Goal: Task Accomplishment & Management: Manage account settings

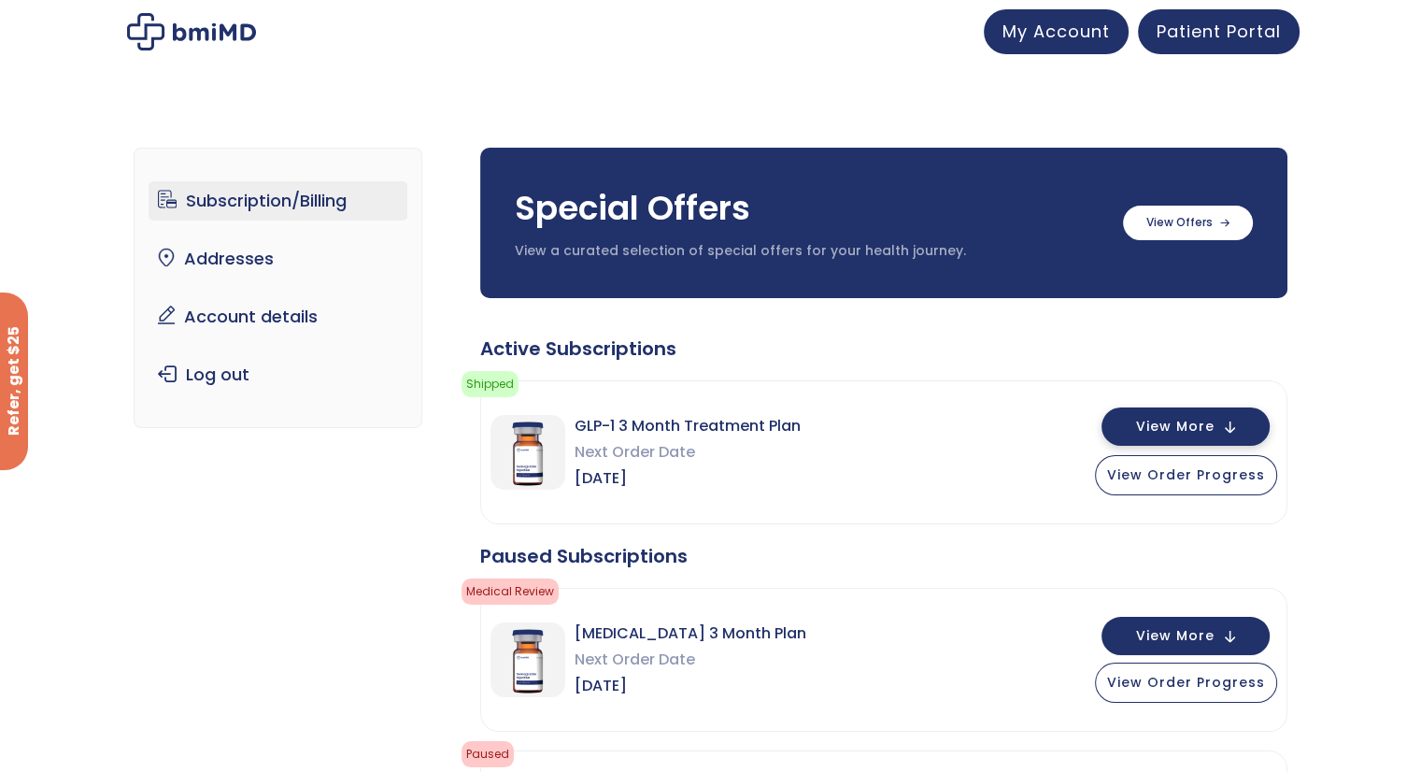
click at [1189, 419] on button "View More" at bounding box center [1186, 426] width 168 height 38
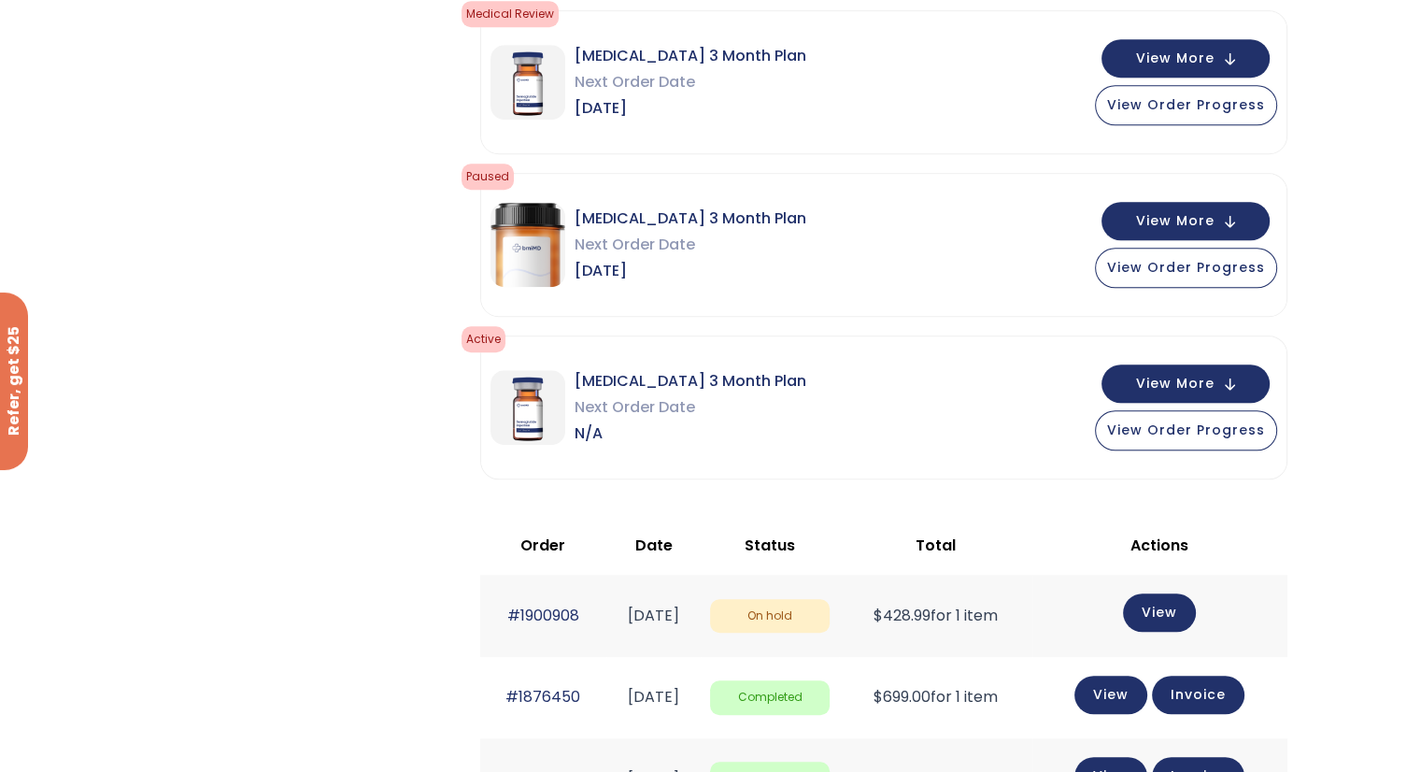
scroll to position [1402, 0]
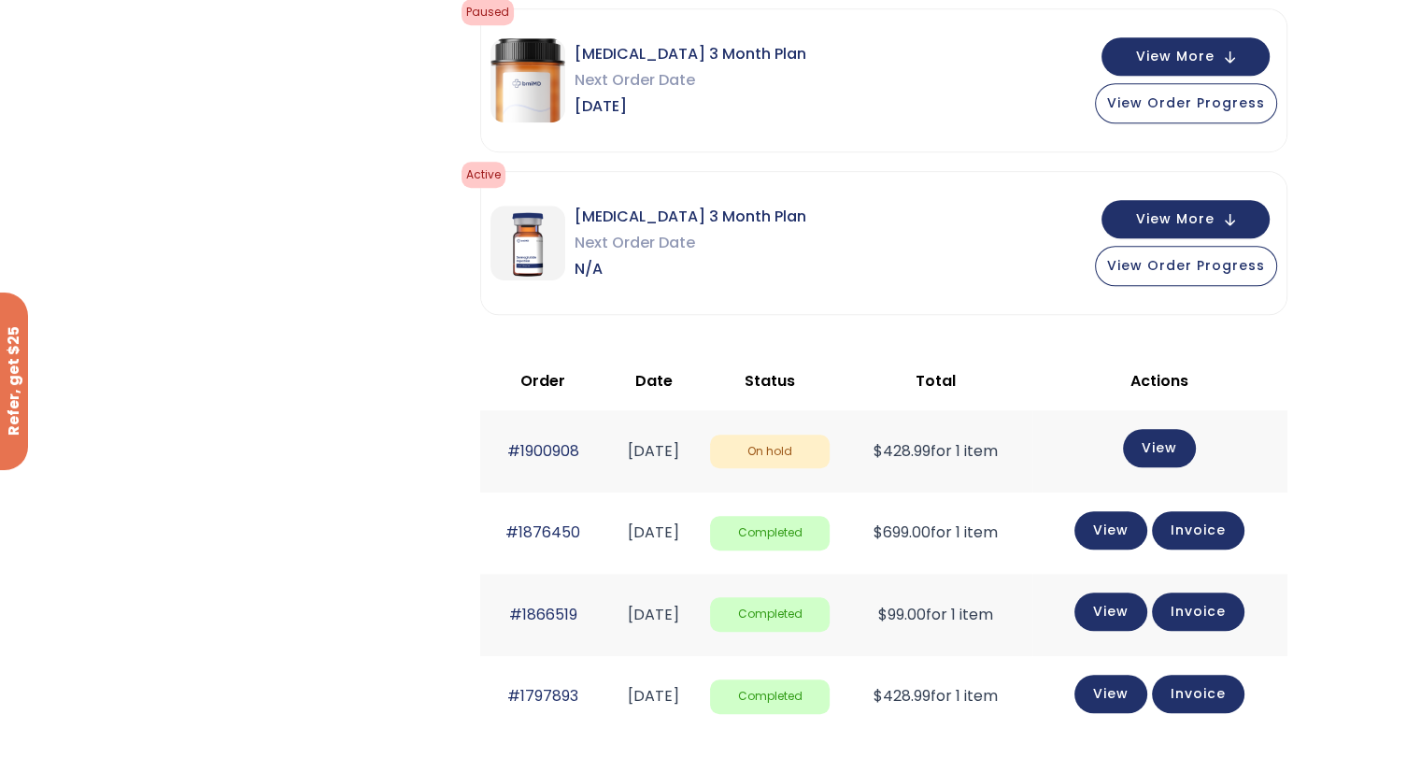
drag, startPoint x: 493, startPoint y: 529, endPoint x: 576, endPoint y: 538, distance: 82.8
click at [576, 538] on td "#1876450" at bounding box center [543, 532] width 126 height 81
copy link "#1876450"
click at [1125, 502] on td "View Invoice" at bounding box center [1160, 532] width 255 height 81
click at [1121, 520] on link "View" at bounding box center [1111, 528] width 73 height 38
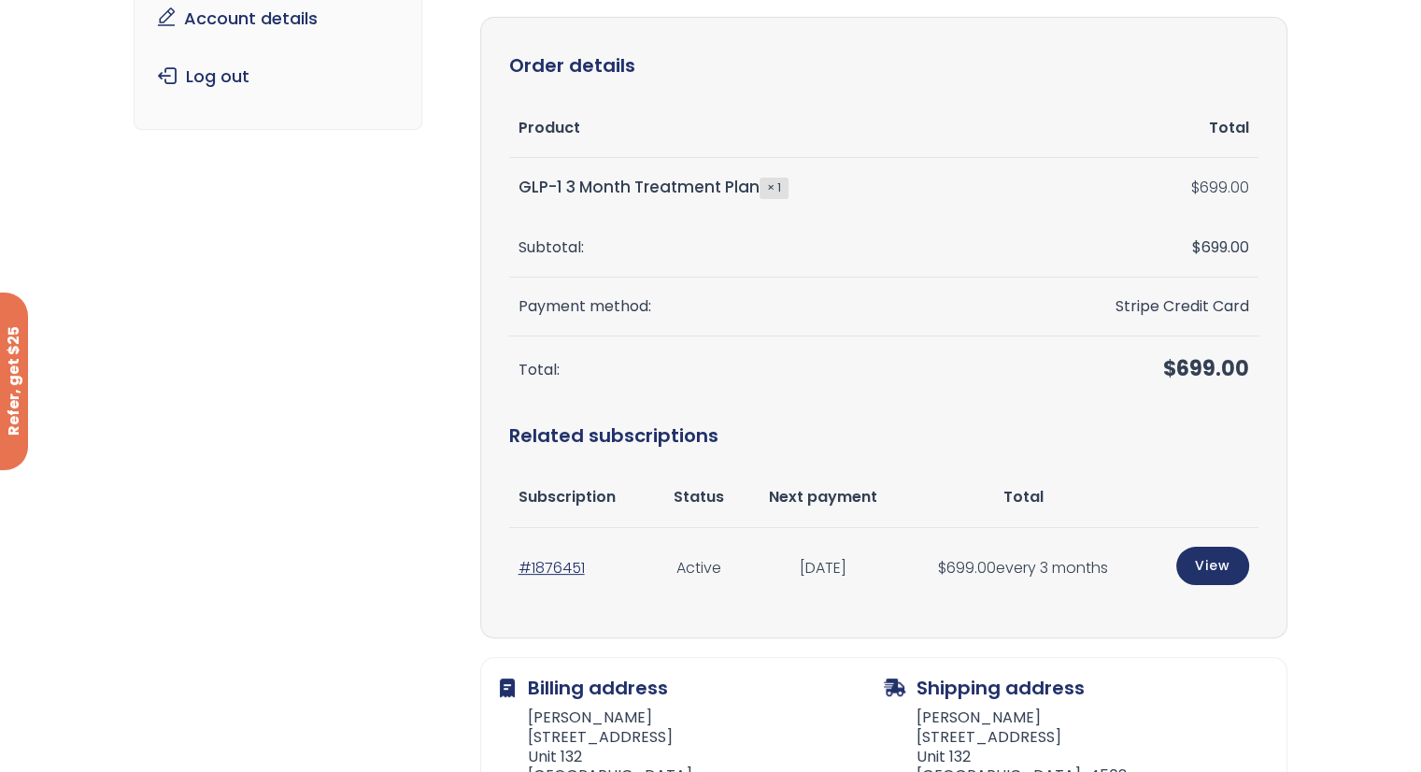
scroll to position [280, 0]
drag, startPoint x: 512, startPoint y: 576, endPoint x: 583, endPoint y: 580, distance: 71.2
click at [583, 580] on td "#1876451" at bounding box center [582, 567] width 147 height 81
copy link "#1876451"
